Goal: Task Accomplishment & Management: Use online tool/utility

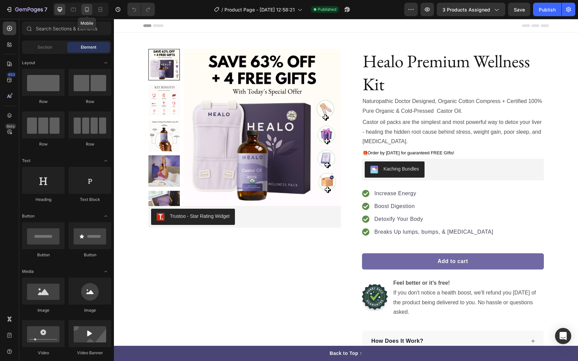
click at [88, 9] on icon at bounding box center [86, 9] width 7 height 7
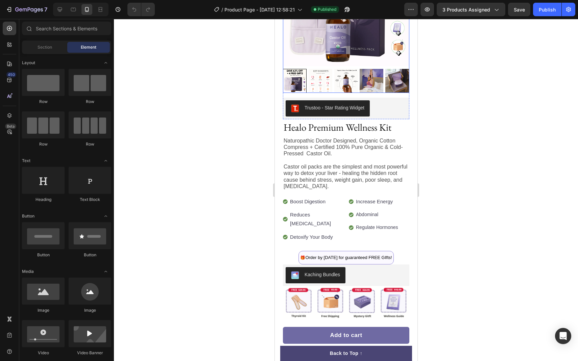
scroll to position [117, 0]
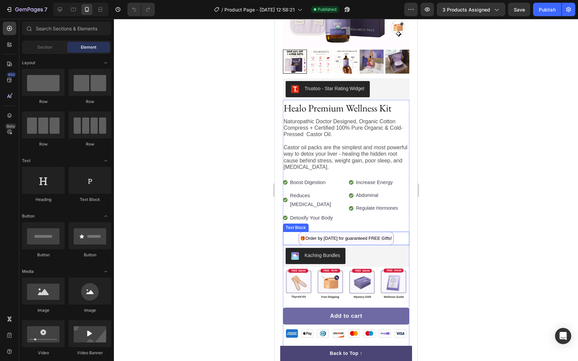
click at [337, 236] on span "Order by [DATE] for guaranteed FREE GIfts!" at bounding box center [348, 238] width 87 height 5
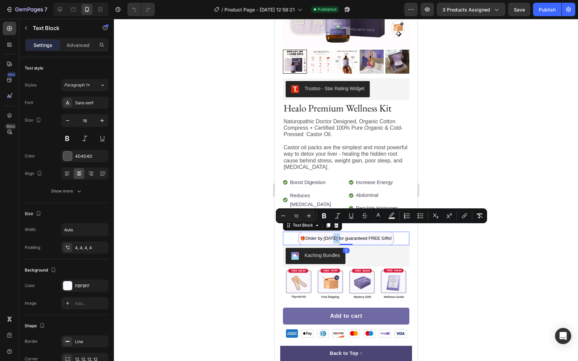
click at [333, 236] on span "Order by [DATE] for guaranteed FREE GIfts!" at bounding box center [348, 238] width 87 height 5
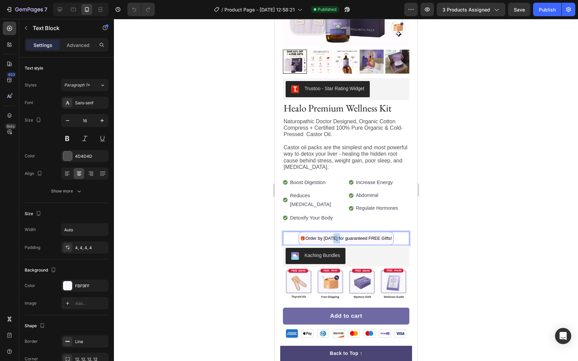
click at [333, 236] on span "Order by [DATE] for guaranteed FREE GIfts!" at bounding box center [348, 238] width 87 height 5
click at [446, 193] on div at bounding box center [346, 190] width 464 height 342
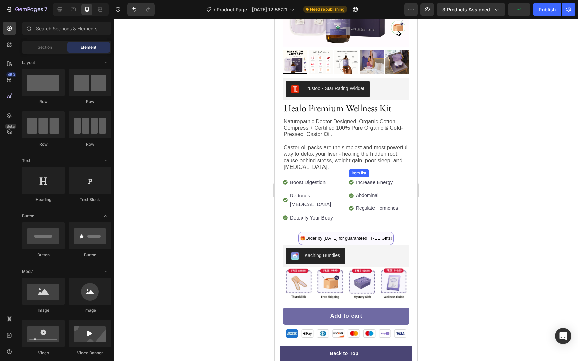
click at [483, 73] on div at bounding box center [346, 190] width 464 height 342
click at [540, 13] on button "Publish" at bounding box center [547, 10] width 28 height 14
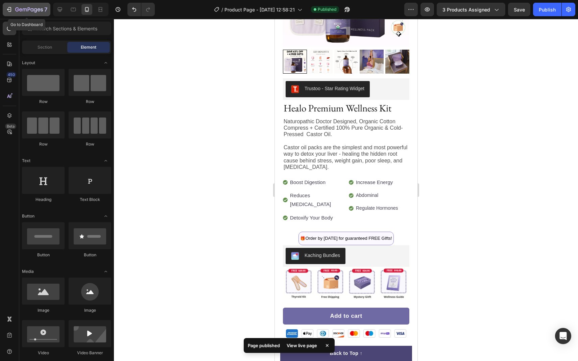
click at [9, 8] on icon "button" at bounding box center [9, 9] width 7 height 7
